Goal: Information Seeking & Learning: Learn about a topic

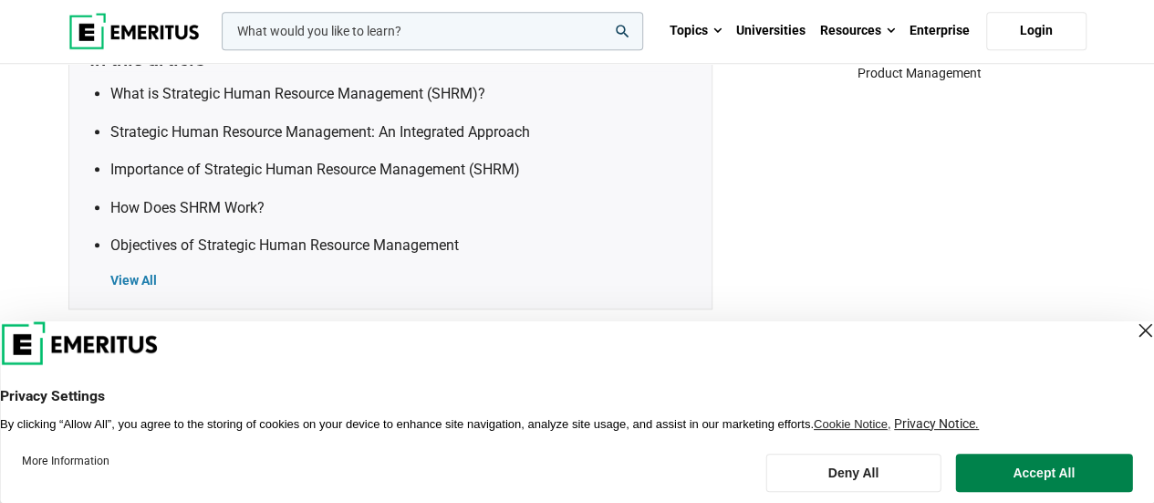
scroll to position [767, 0]
click at [1132, 331] on div "Close Layer" at bounding box center [1145, 331] width 26 height 26
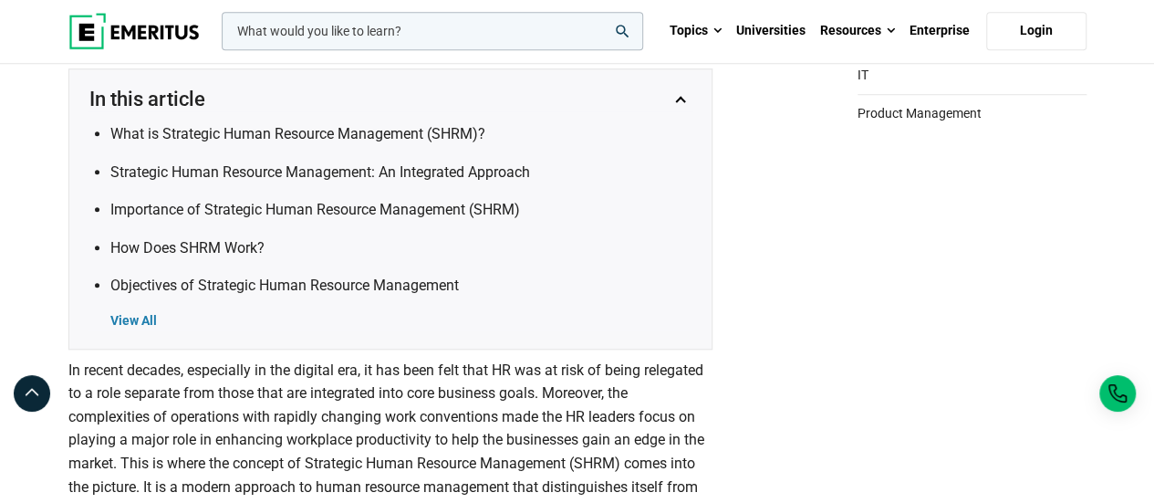
scroll to position [720, 0]
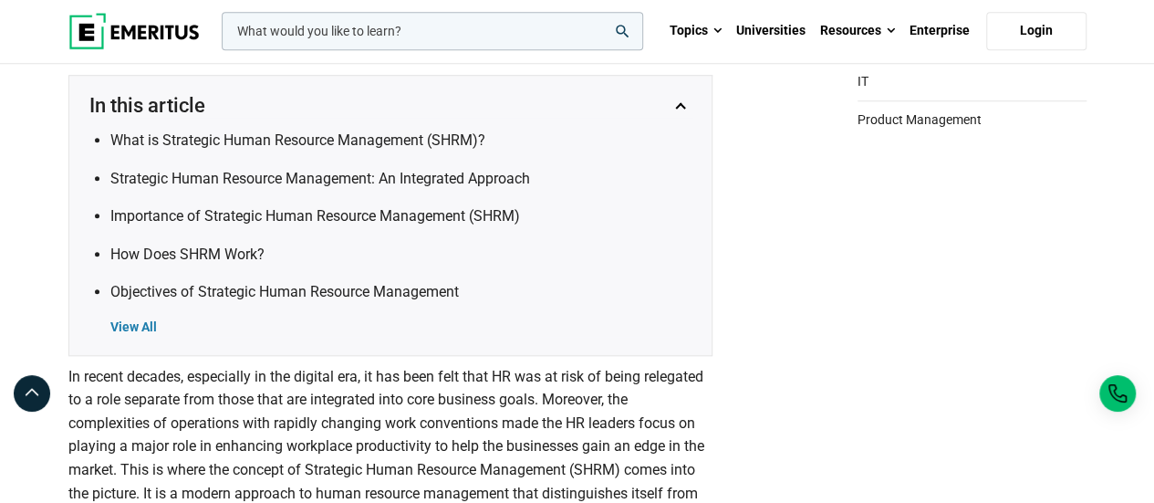
click at [132, 326] on div "View All" at bounding box center [401, 327] width 583 height 18
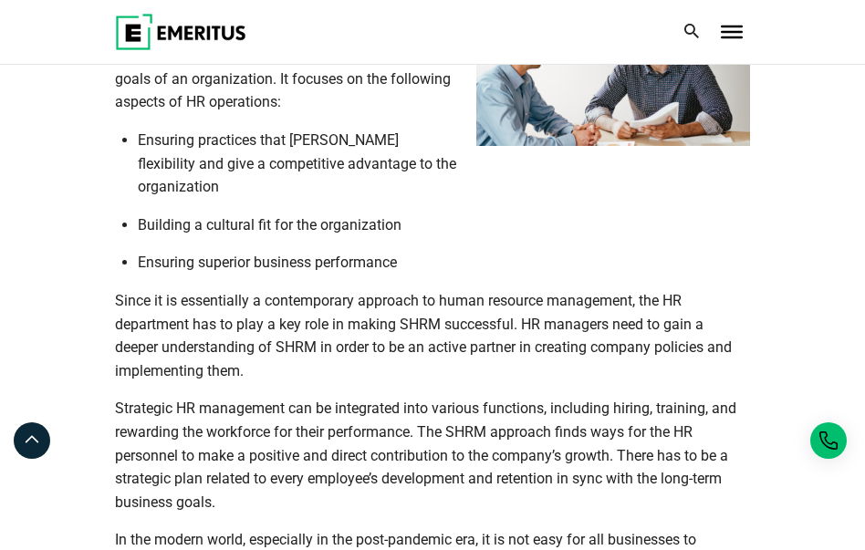
scroll to position [1196, 0]
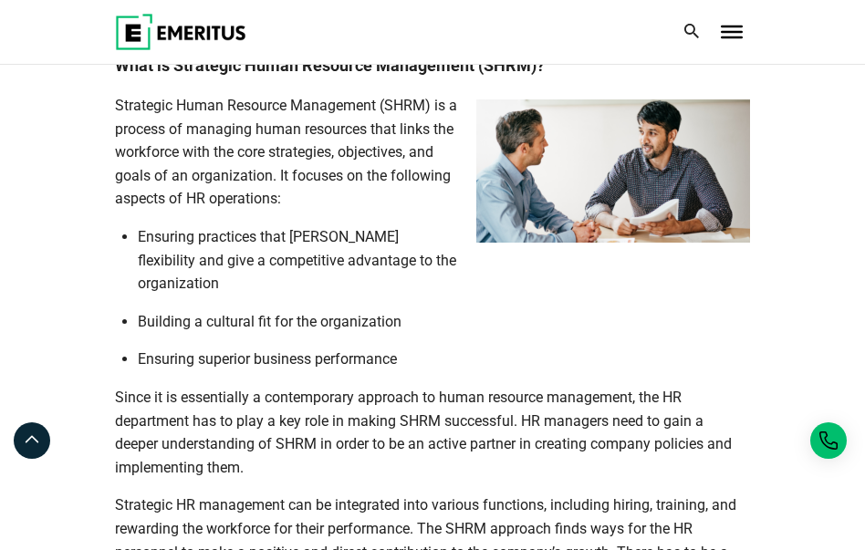
click at [396, 249] on li "Ensuring practices that [PERSON_NAME] flexibility and give a competitive advant…" at bounding box center [444, 260] width 612 height 70
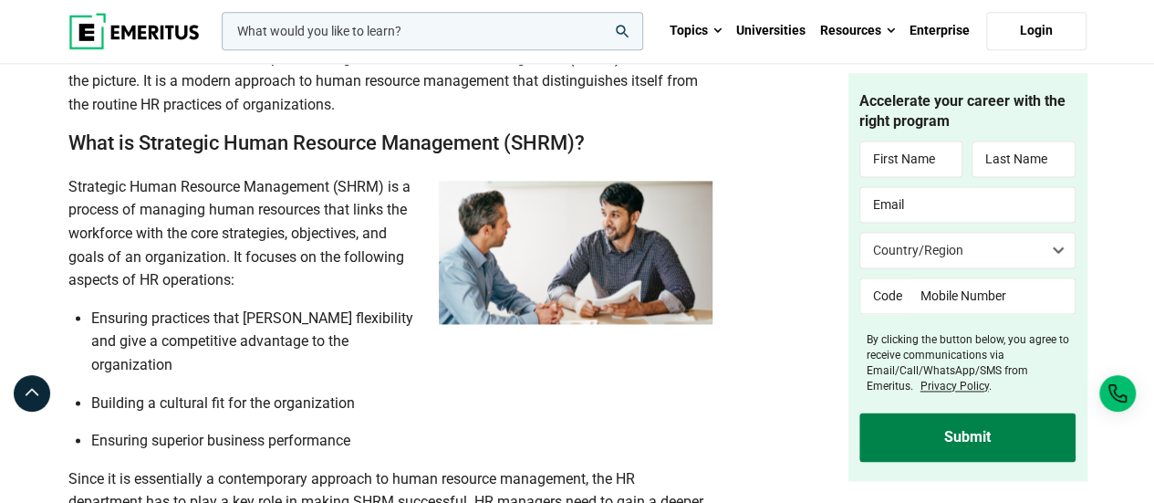
scroll to position [1169, 0]
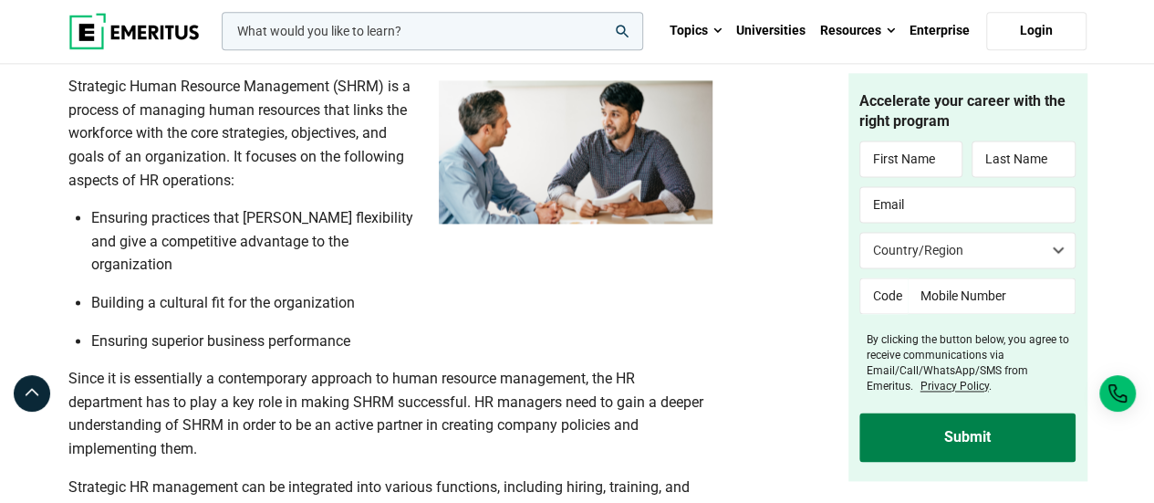
scroll to position [1203, 0]
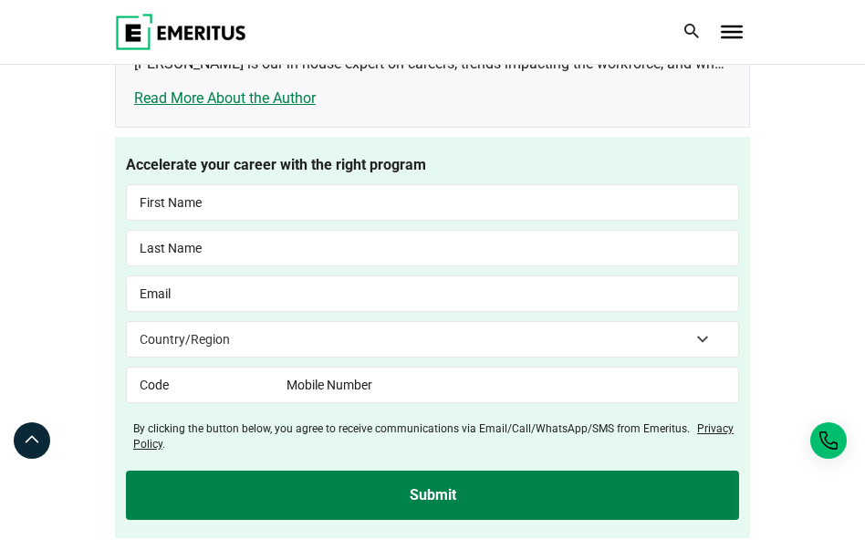
scroll to position [5098, 0]
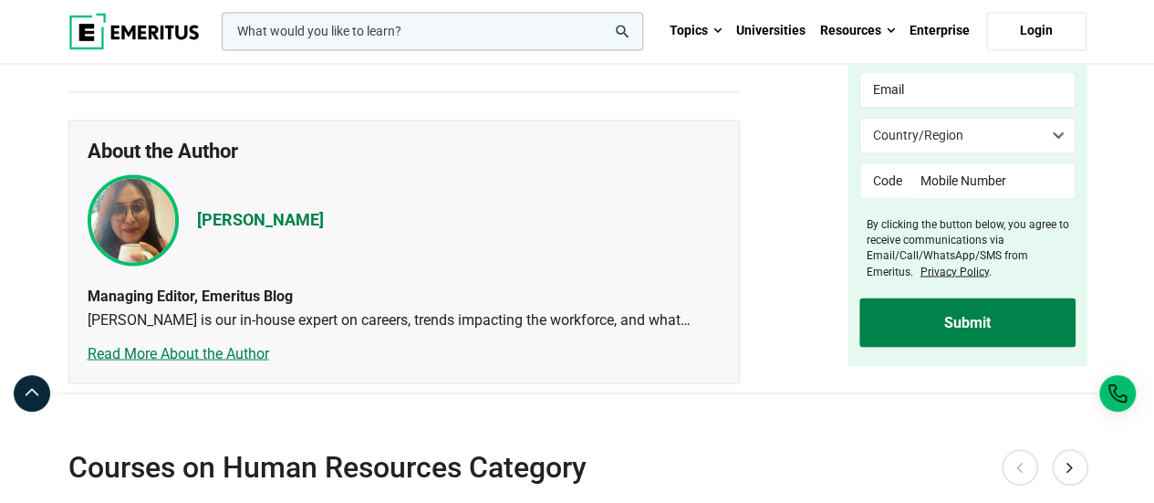
scroll to position [4915, 0]
